Goal: Transaction & Acquisition: Purchase product/service

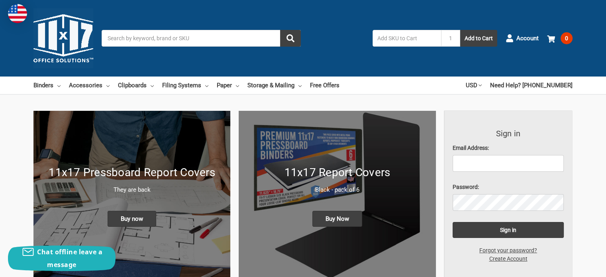
drag, startPoint x: 0, startPoint y: 0, endPoint x: 414, endPoint y: 35, distance: 415.7
click at [414, 35] on input "text" at bounding box center [406, 38] width 69 height 17
type input "ruby"
click at [460, 30] on button "Add to Cart" at bounding box center [478, 38] width 37 height 17
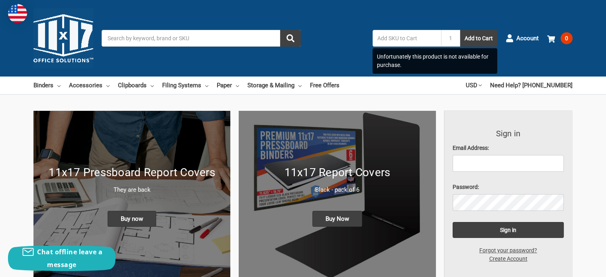
click at [209, 35] on input "Search" at bounding box center [201, 38] width 199 height 17
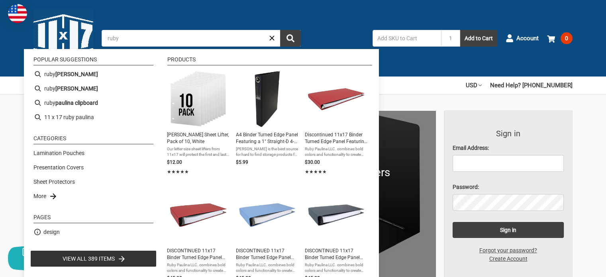
scroll to position [19, 0]
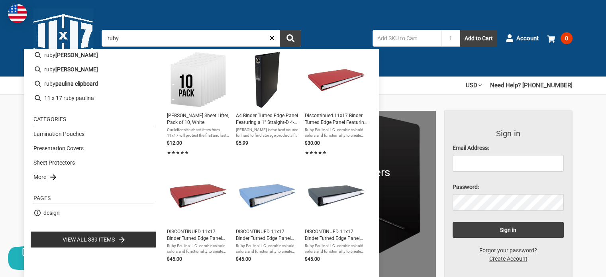
click at [184, 39] on input "ruby" at bounding box center [201, 38] width 199 height 17
type input "17x11"
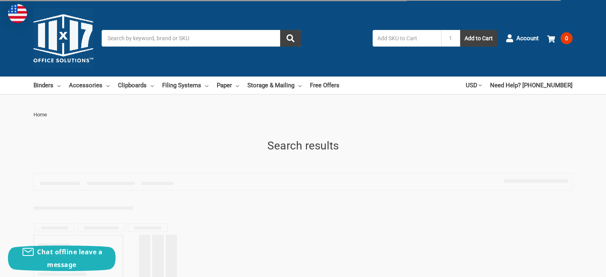
type input "17x11"
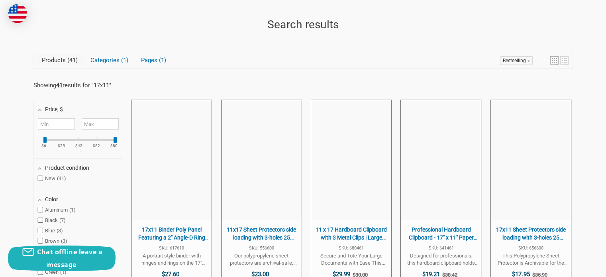
scroll to position [177, 0]
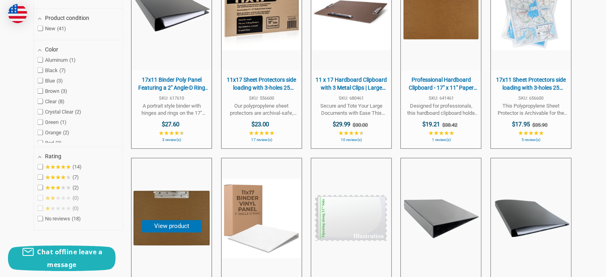
click at [171, 182] on img "17x11 Clipboard Hardboard Panel Featuring an 8" at bounding box center [171, 217] width 79 height 79
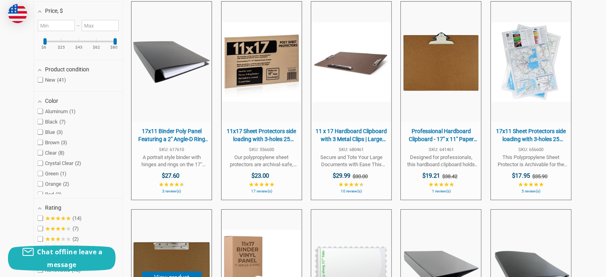
scroll to position [219, 0]
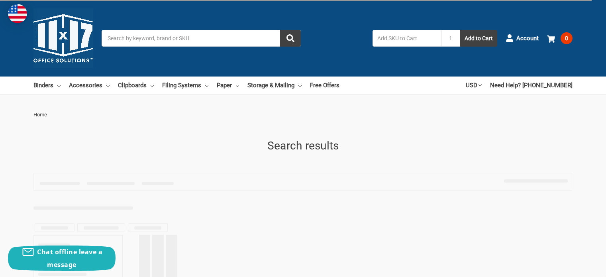
type input "17x11"
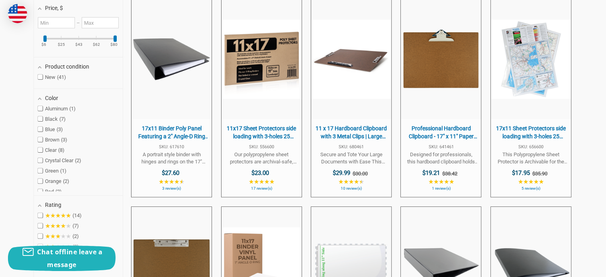
scroll to position [241, 0]
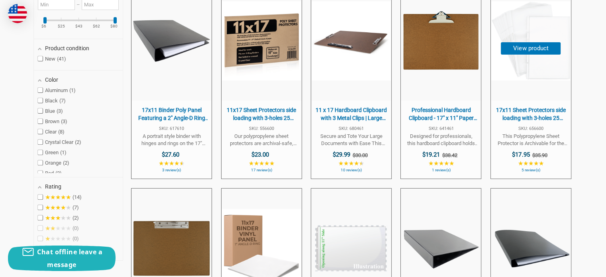
click at [536, 111] on span "17x11 Sheet Protectors side loading with 3-holes 25 Sleeves Durable Archival sa…" at bounding box center [531, 114] width 72 height 16
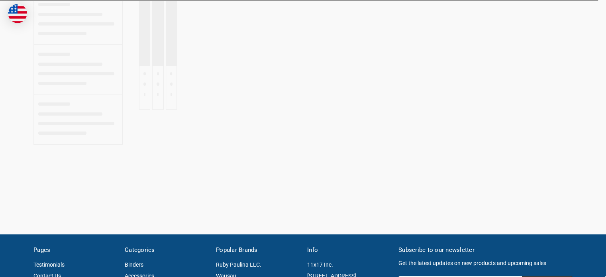
type input "17x11"
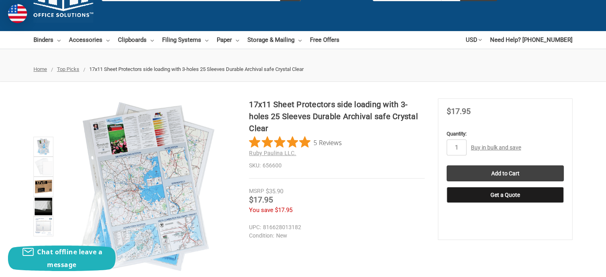
scroll to position [45, 0]
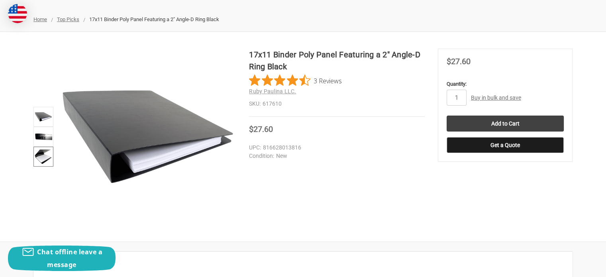
click at [38, 151] on img at bounding box center [44, 157] width 18 height 18
